Goal: Task Accomplishment & Management: Manage account settings

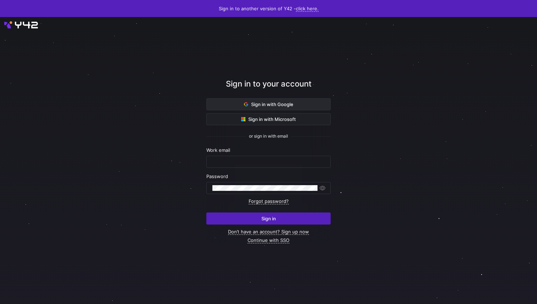
click at [257, 103] on span "Sign in with Google" at bounding box center [268, 105] width 49 height 6
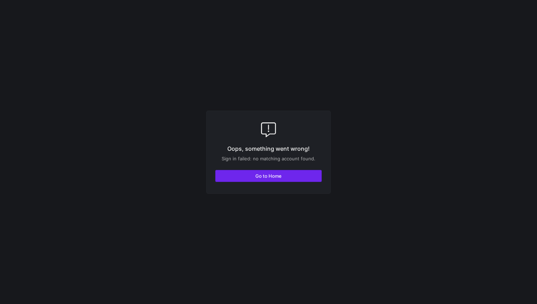
click at [276, 180] on span "button" at bounding box center [269, 175] width 106 height 11
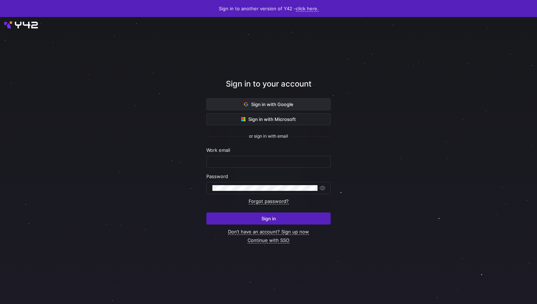
click at [276, 103] on span "Sign in with Google" at bounding box center [268, 105] width 49 height 6
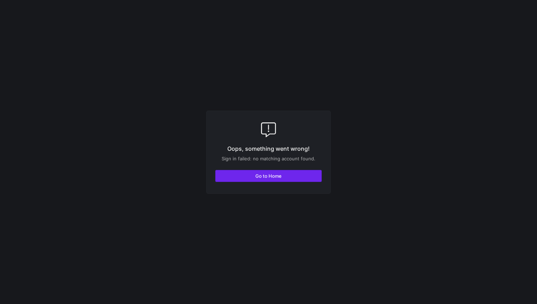
click at [255, 180] on span "button" at bounding box center [269, 175] width 106 height 11
